Goal: Transaction & Acquisition: Purchase product/service

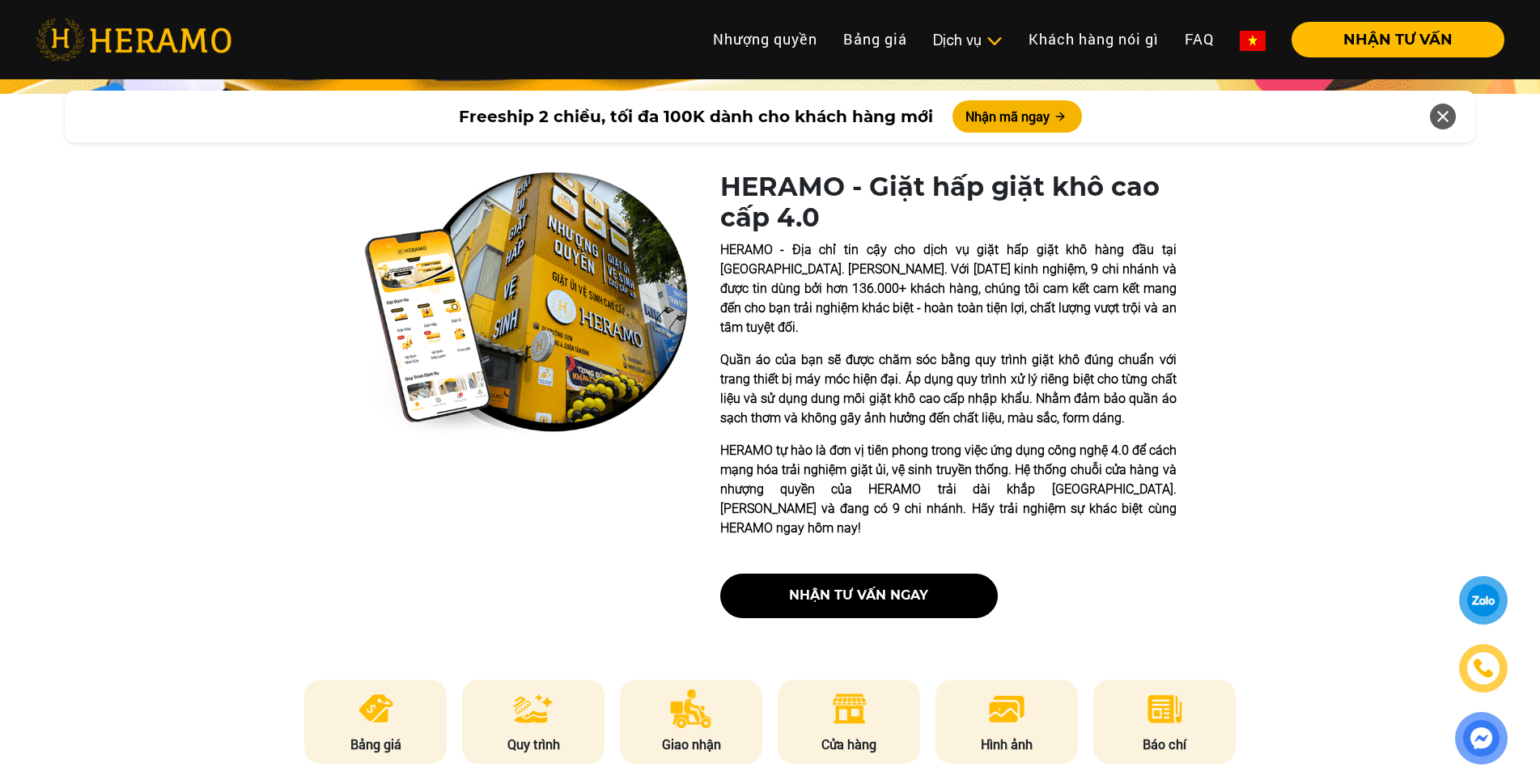
scroll to position [485, 0]
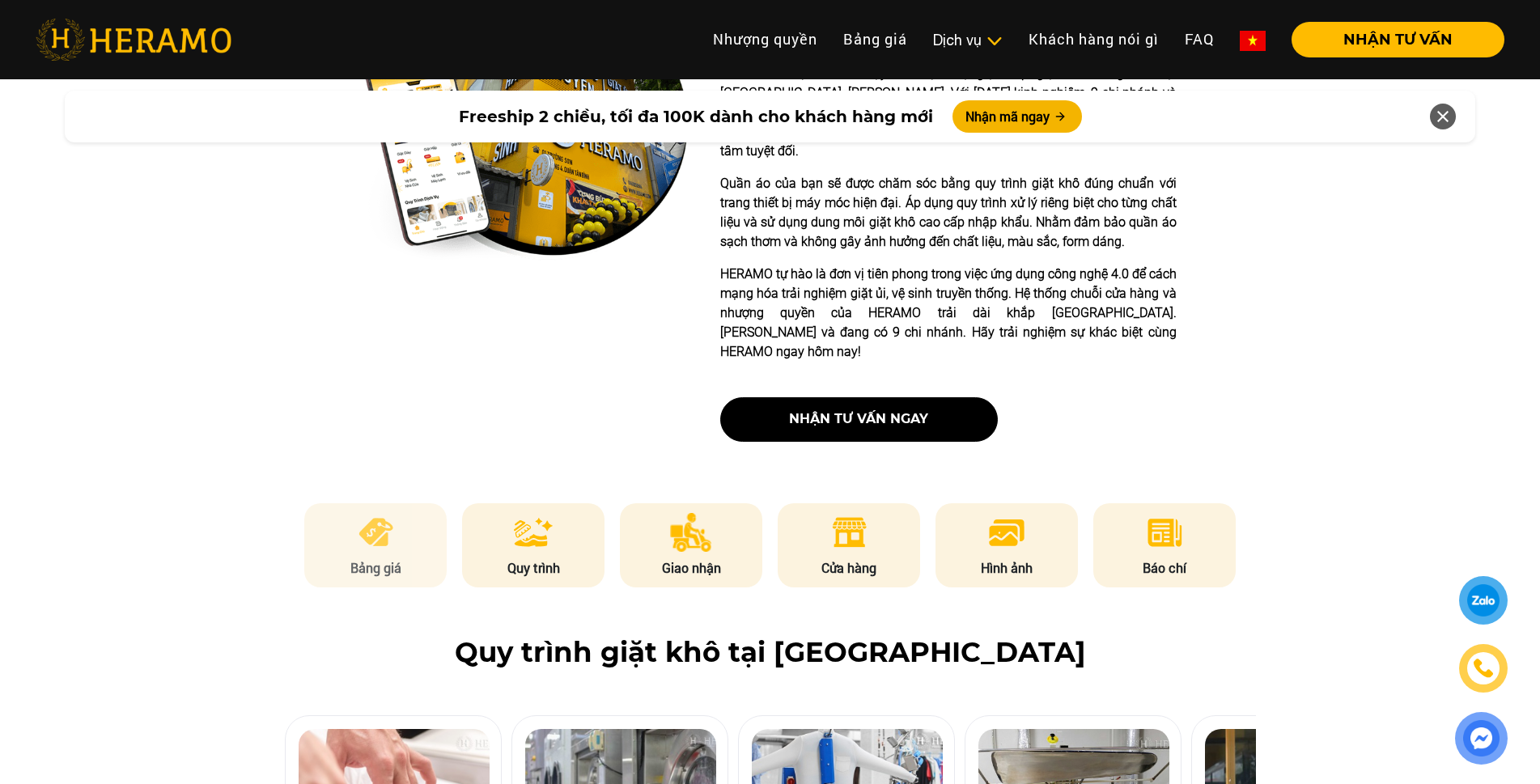
click at [382, 512] on img at bounding box center [375, 532] width 40 height 39
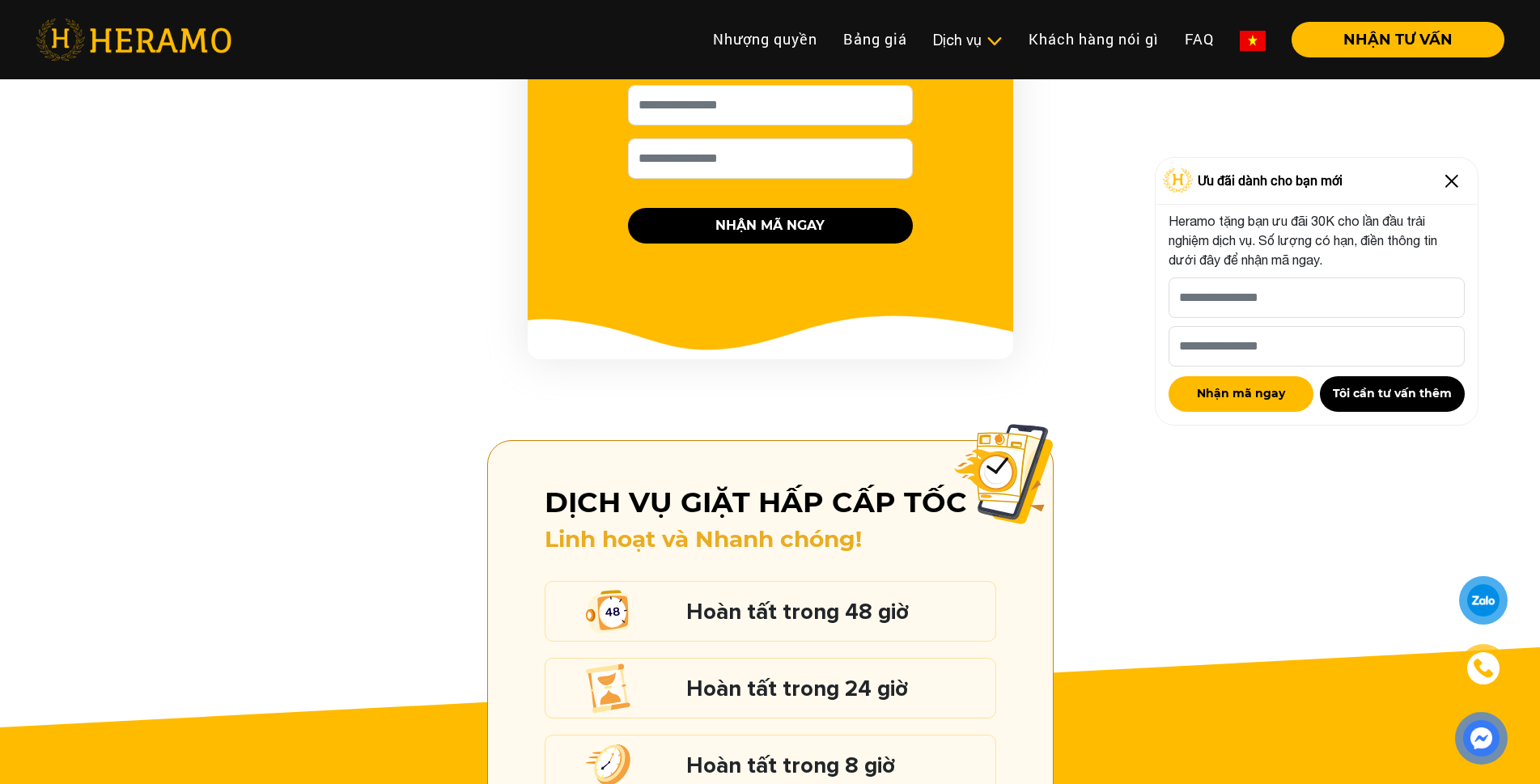
scroll to position [1607, 0]
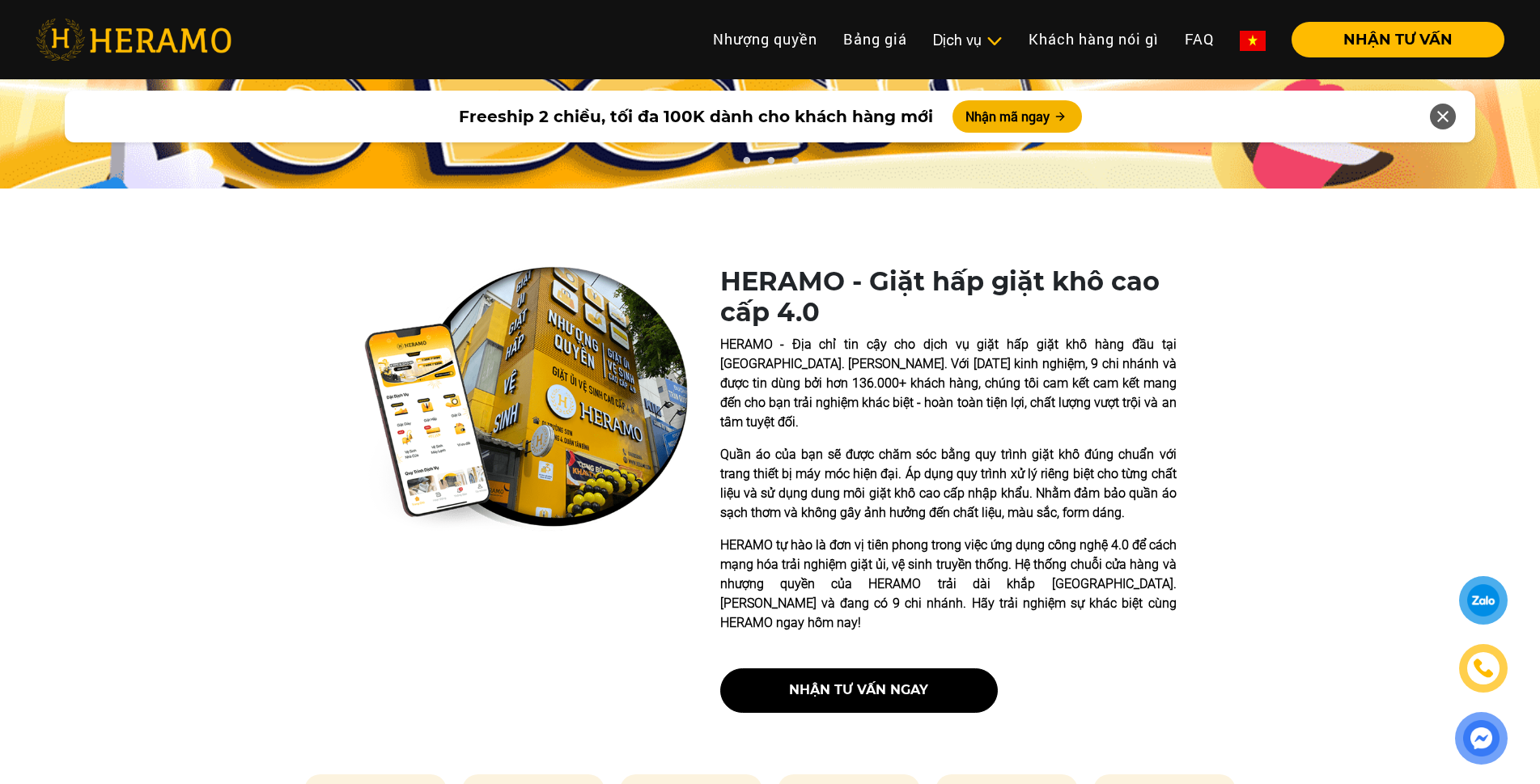
scroll to position [405, 0]
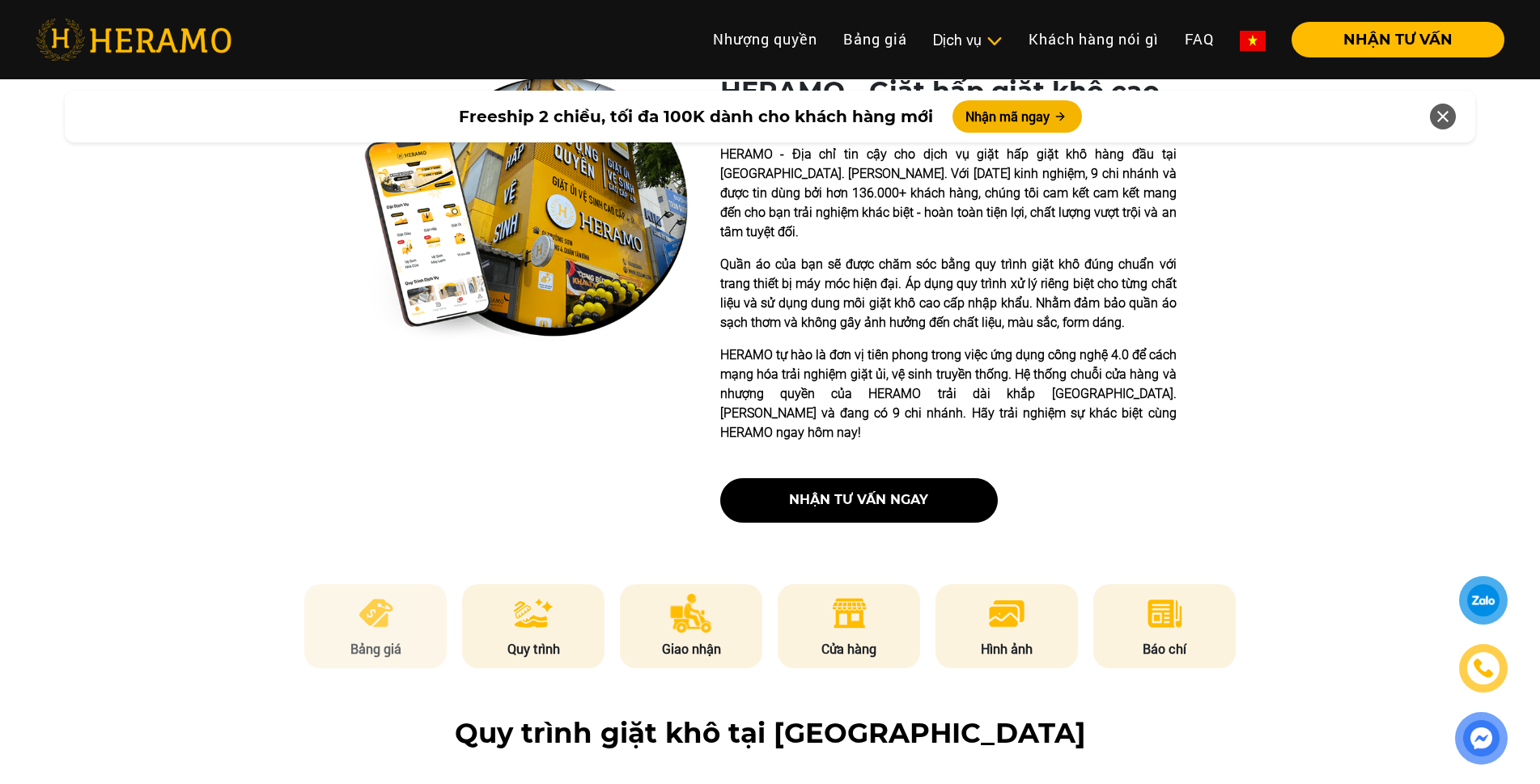
click at [366, 639] on p "Bảng giá" at bounding box center [376, 648] width 143 height 19
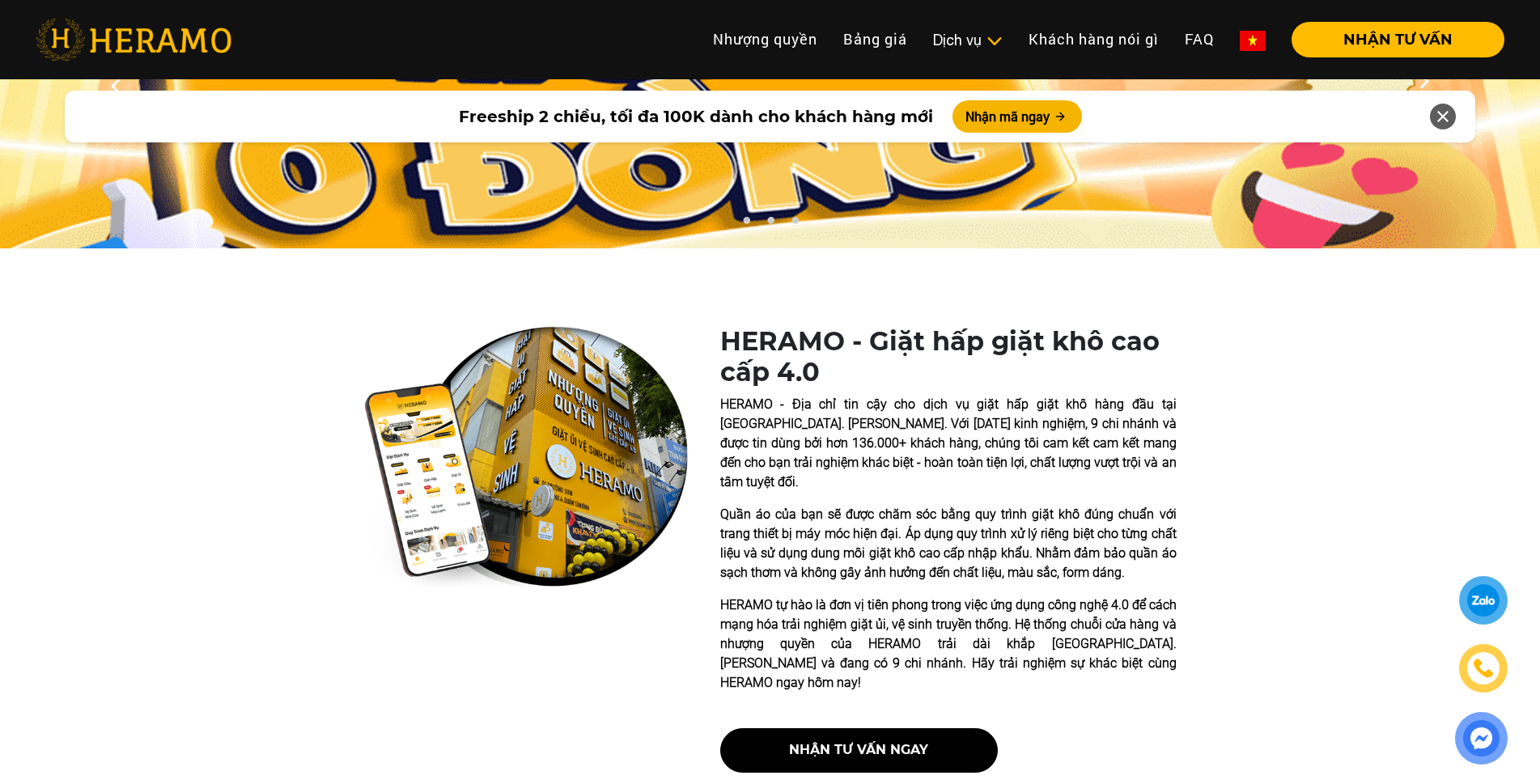
scroll to position [149, 0]
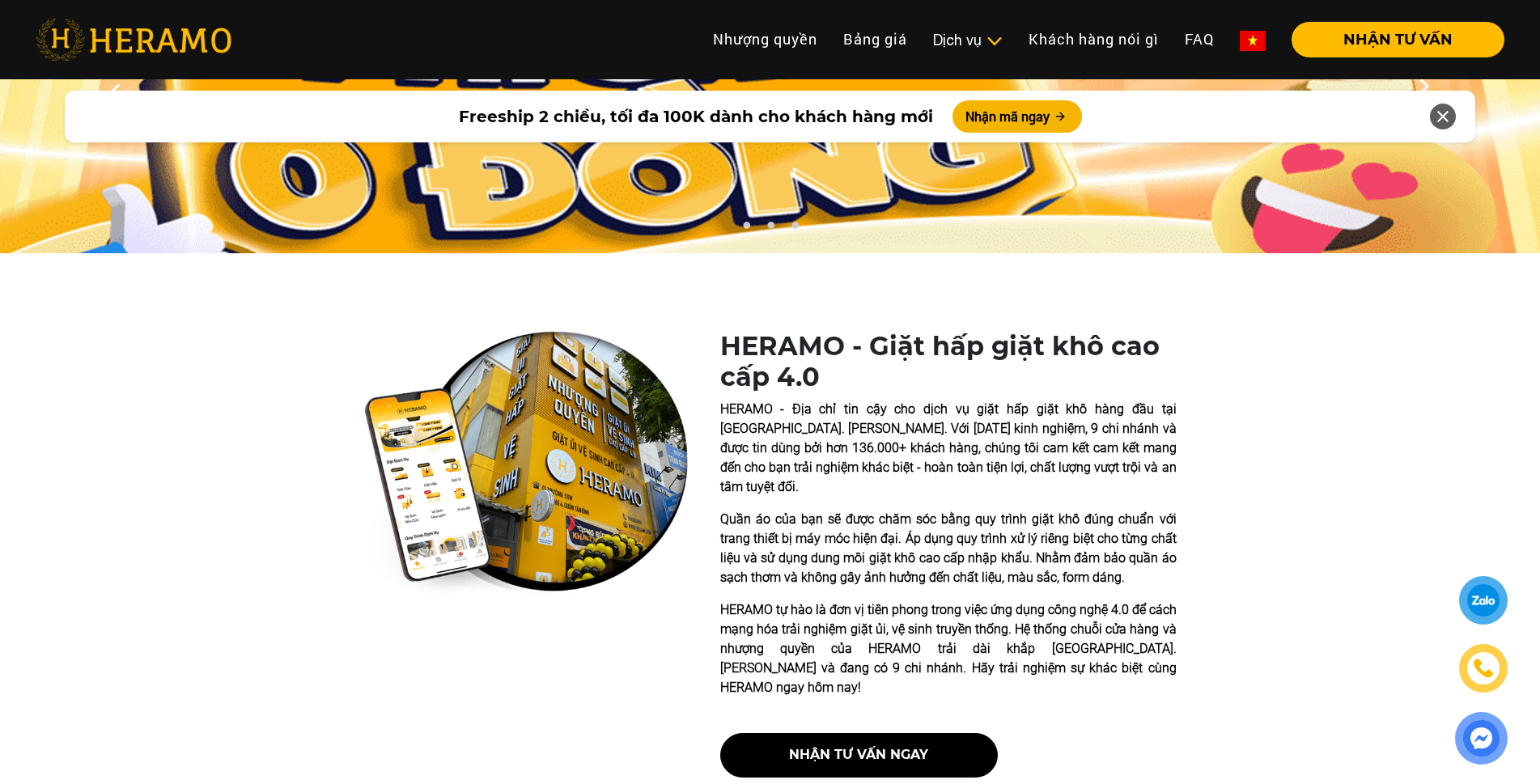
click at [573, 427] on img at bounding box center [526, 462] width 324 height 265
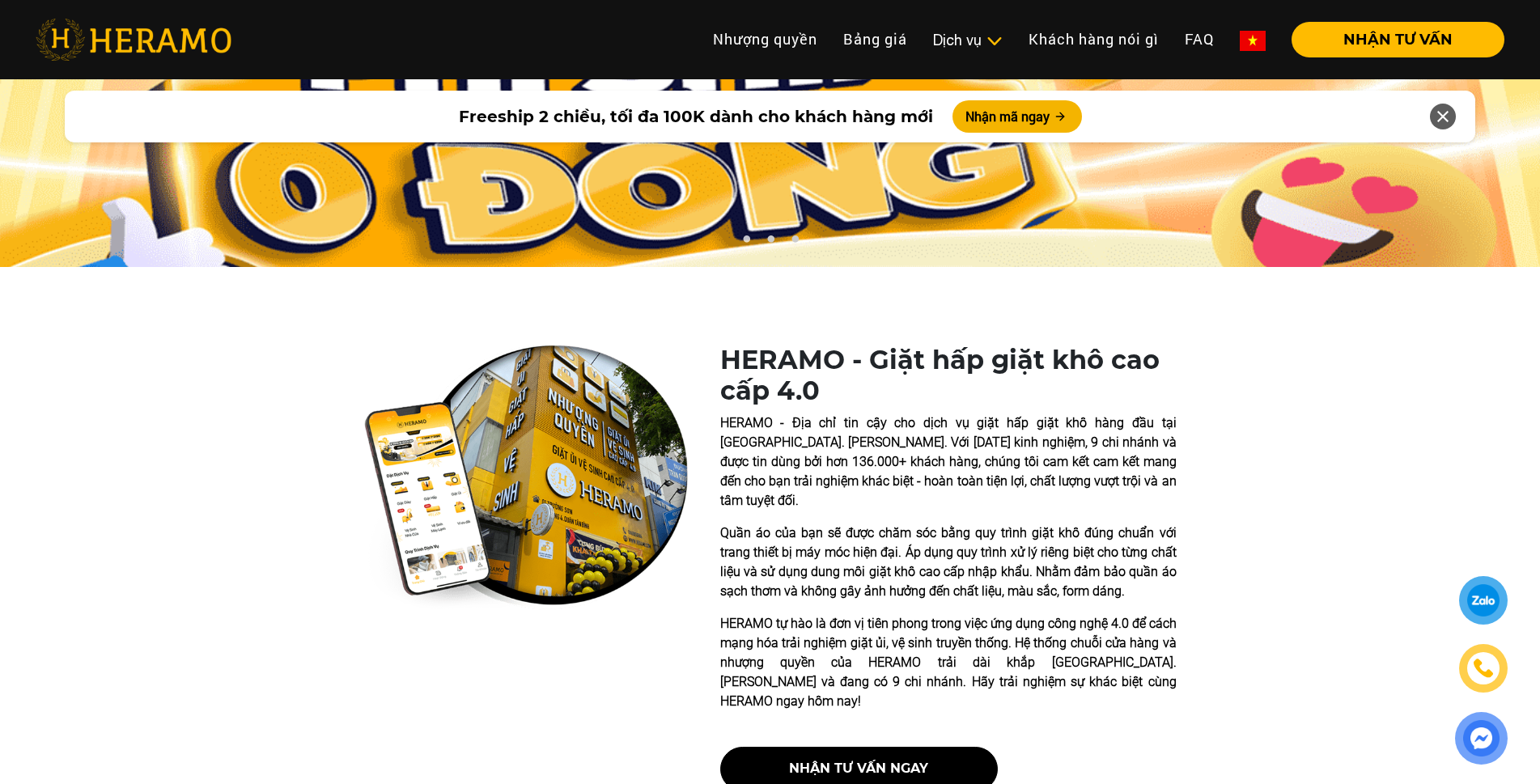
scroll to position [0, 0]
